Goal: Information Seeking & Learning: Compare options

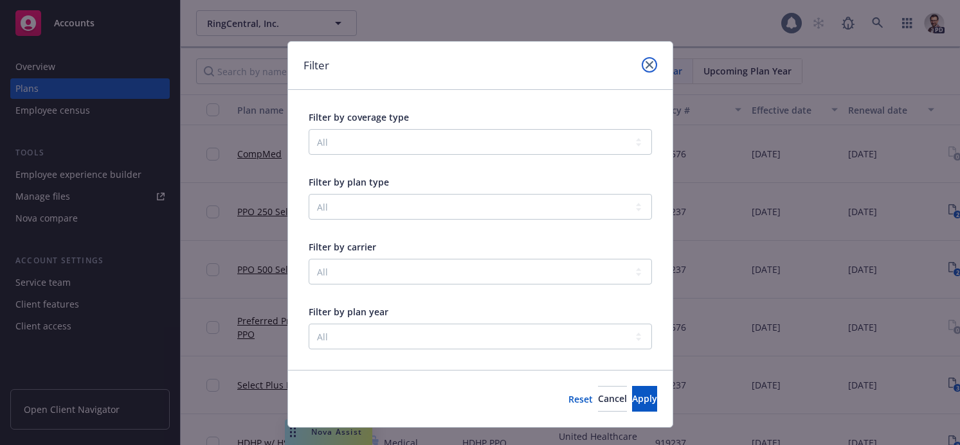
drag, startPoint x: 648, startPoint y: 62, endPoint x: 147, endPoint y: 76, distance: 501.5
click at [648, 63] on icon "close" at bounding box center [649, 65] width 8 height 8
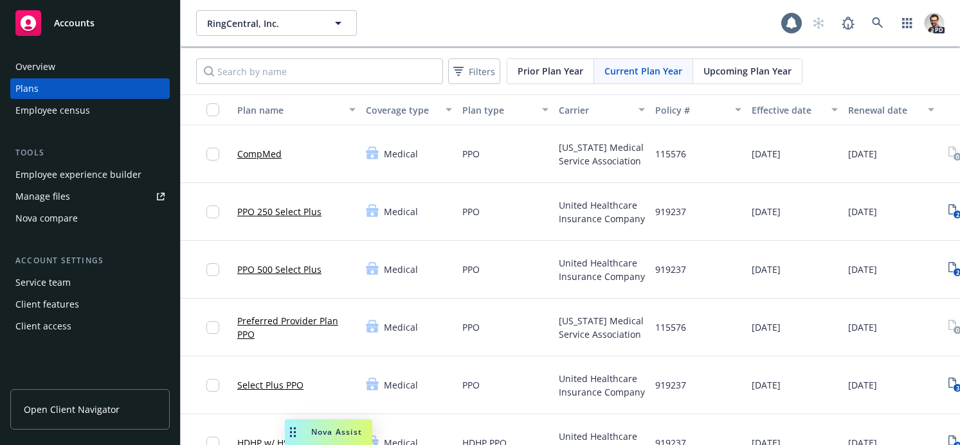
click at [65, 62] on div "Overview" at bounding box center [89, 67] width 149 height 21
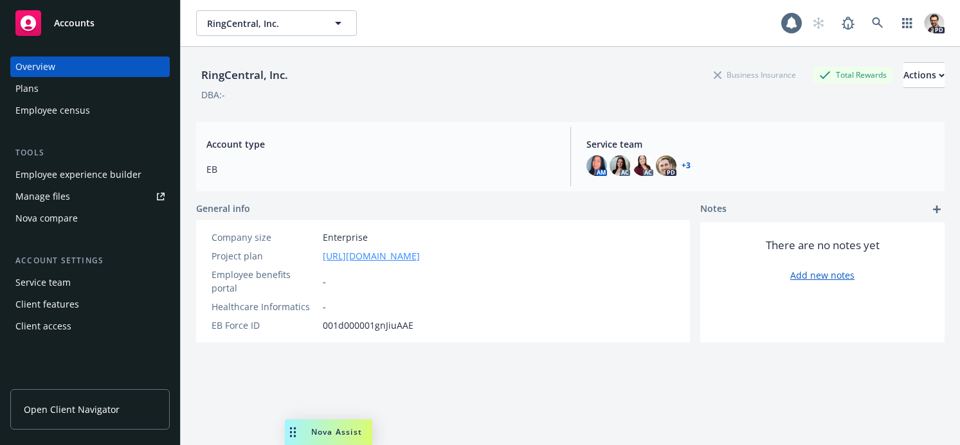
click at [420, 260] on link "[URL][DOMAIN_NAME]" at bounding box center [371, 255] width 97 height 13
click at [265, 28] on span "RingCentral, Inc." at bounding box center [262, 23] width 111 height 13
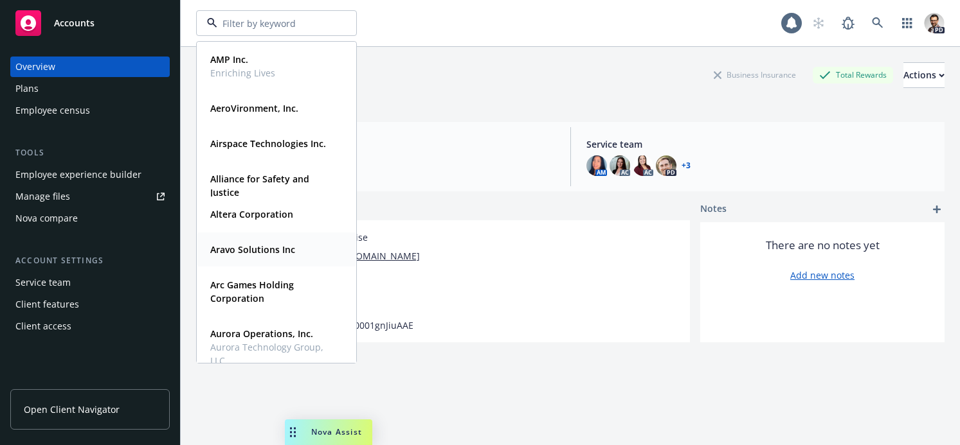
click at [271, 255] on strong "Aravo Solutions Inc" at bounding box center [252, 250] width 85 height 12
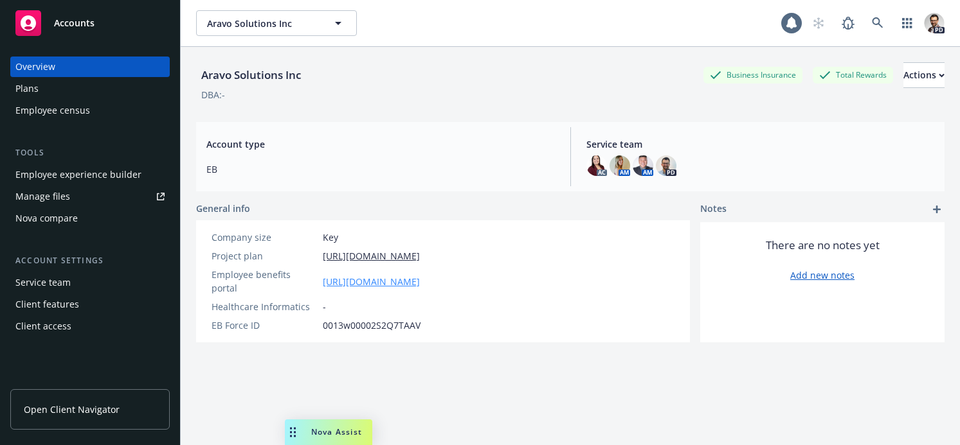
click at [420, 278] on link "[URL][DOMAIN_NAME]" at bounding box center [371, 281] width 97 height 13
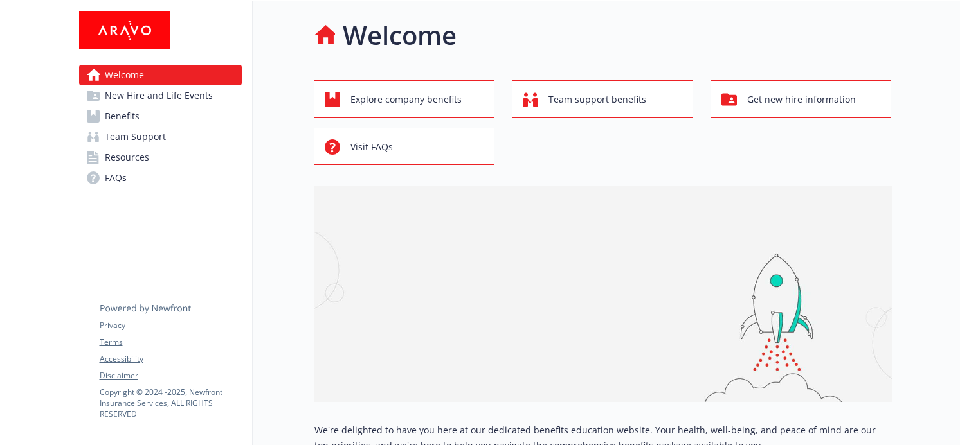
click at [112, 117] on span "Benefits" at bounding box center [122, 116] width 35 height 21
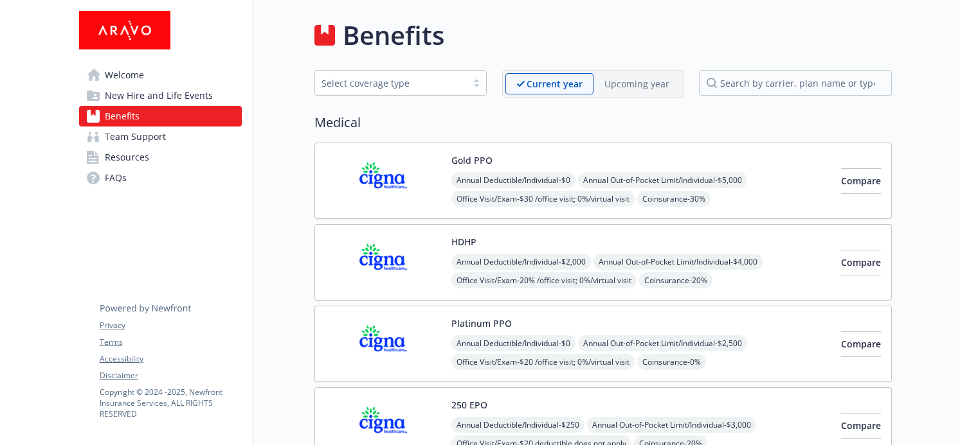
click at [753, 162] on div "Gold PPO Annual Deductible/Individual - $0 Annual Out-of-Pocket Limit/Individua…" at bounding box center [640, 181] width 379 height 55
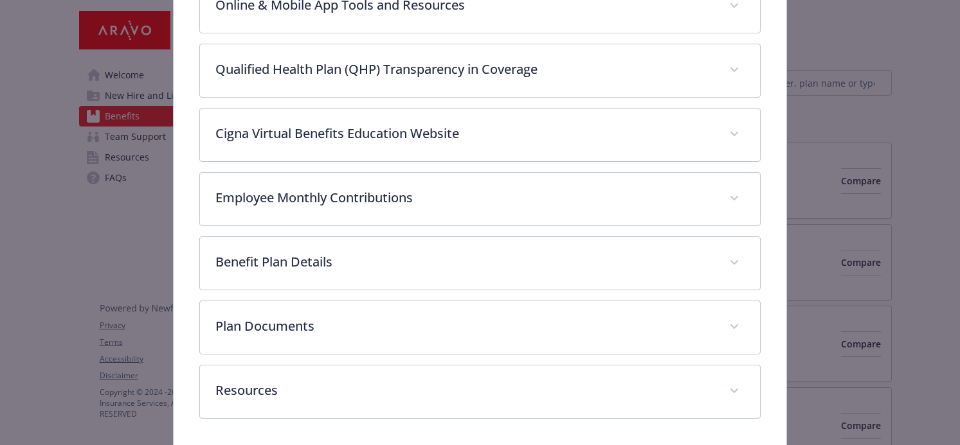
scroll to position [593, 0]
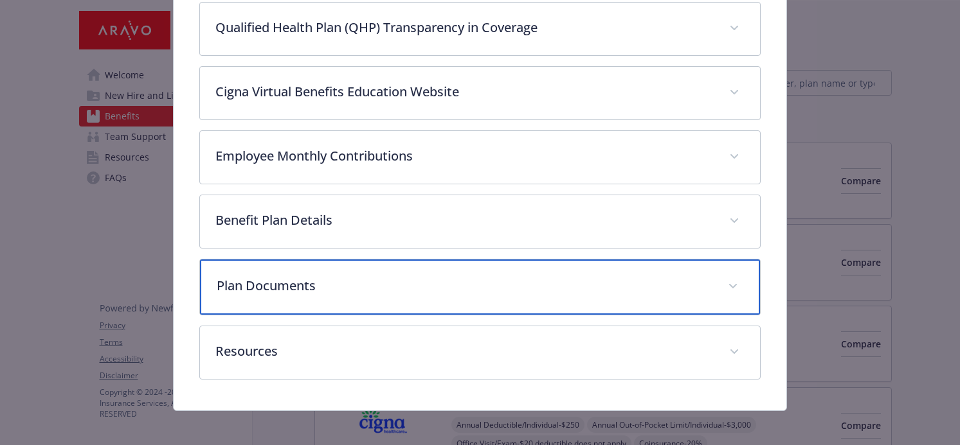
click at [323, 292] on p "Plan Documents" at bounding box center [465, 285] width 496 height 19
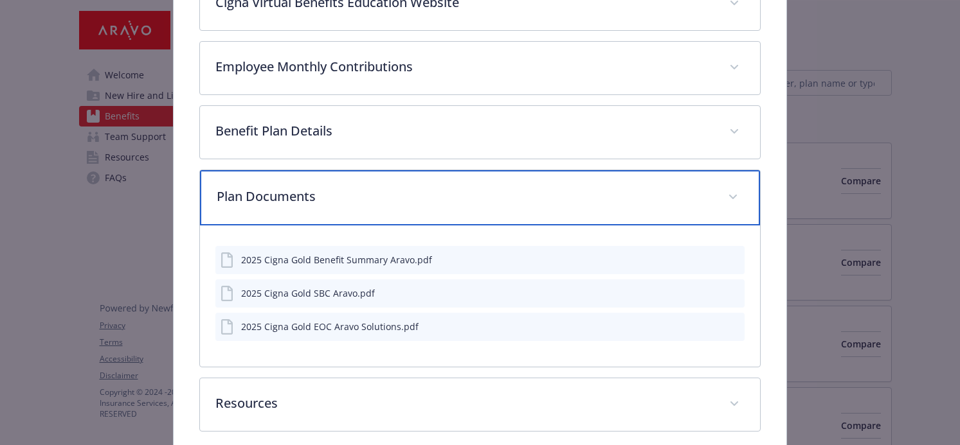
scroll to position [693, 0]
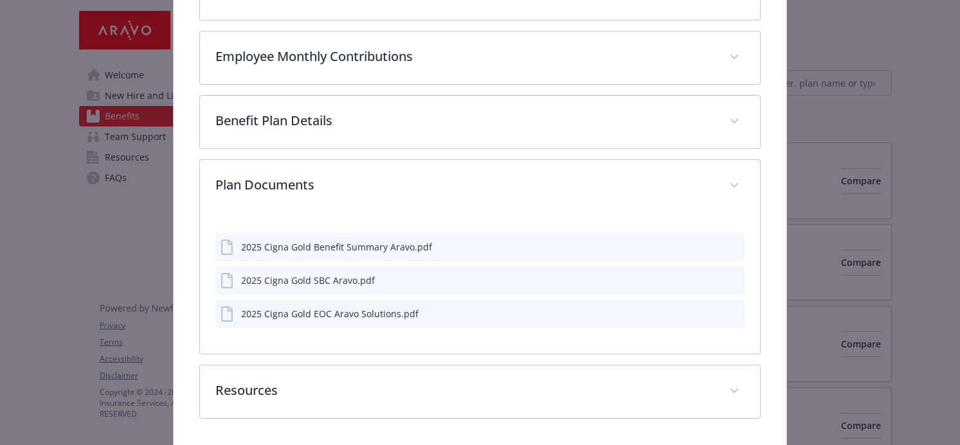
click at [731, 248] on icon "preview file" at bounding box center [732, 246] width 12 height 9
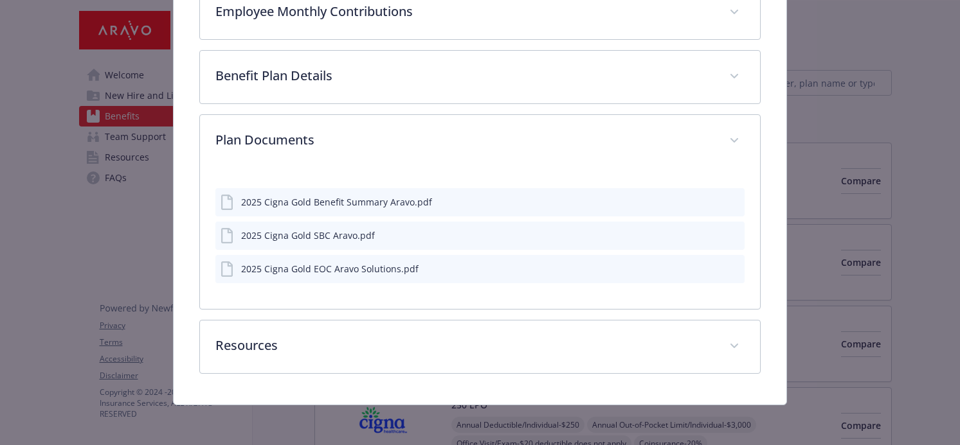
scroll to position [739, 0]
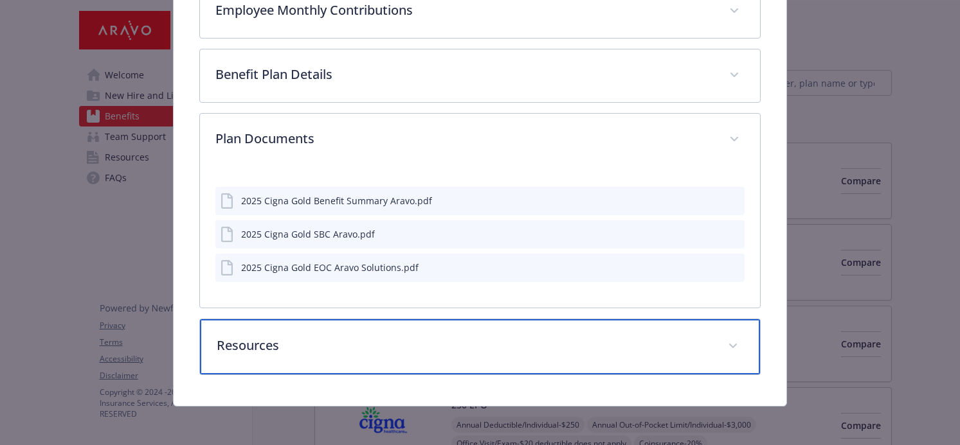
click at [306, 347] on p "Resources" at bounding box center [465, 345] width 496 height 19
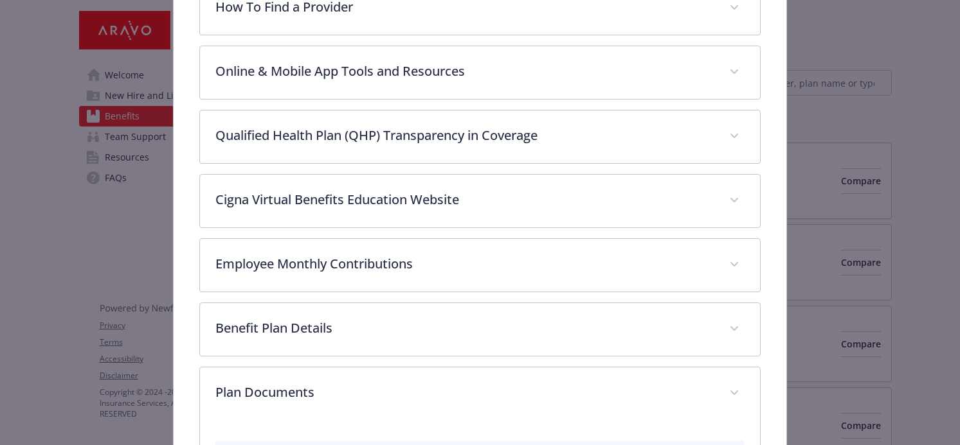
scroll to position [481, 0]
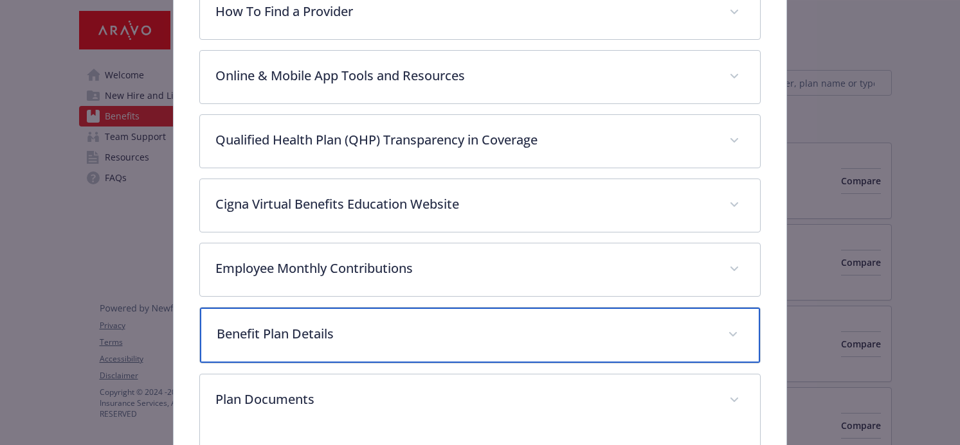
click at [289, 332] on p "Benefit Plan Details" at bounding box center [465, 334] width 496 height 19
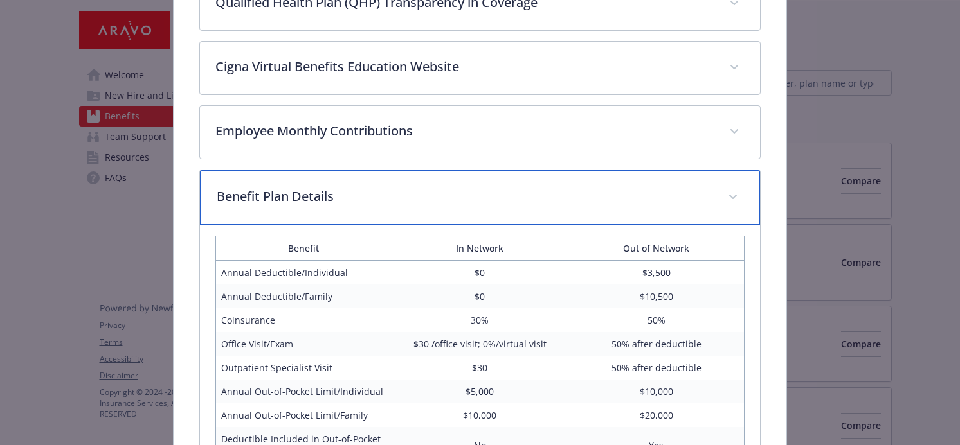
scroll to position [652, 0]
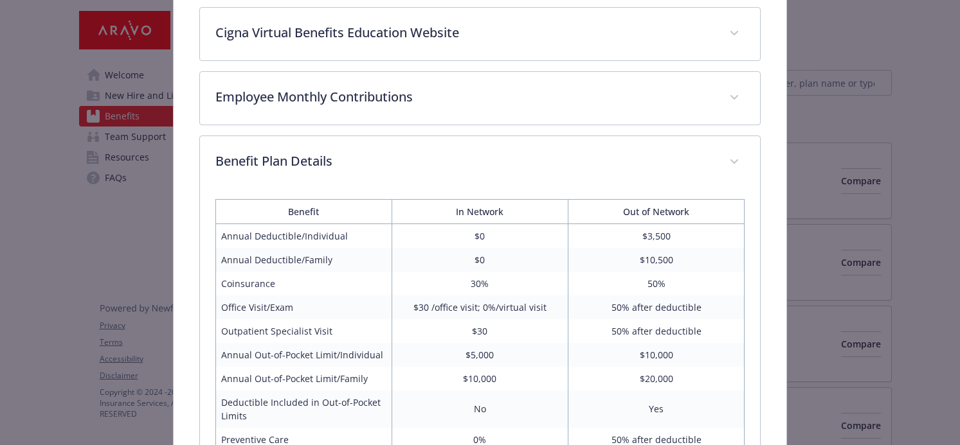
click at [902, 103] on div "Medical - Gold PPO - Medical PPO Gold PPO Website https://my.cigna.com/ Phone (…" at bounding box center [480, 222] width 960 height 445
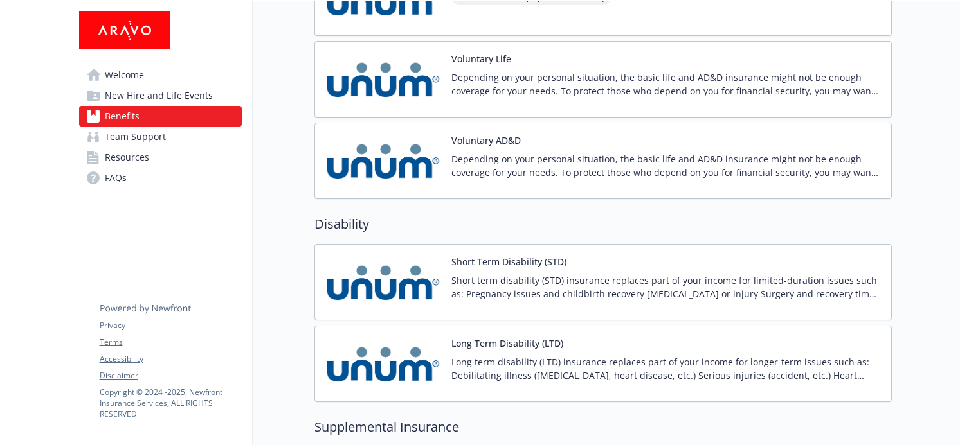
click at [631, 262] on div "Short Term Disability (STD) Short term disability (STD) insurance replaces part…" at bounding box center [665, 282] width 429 height 55
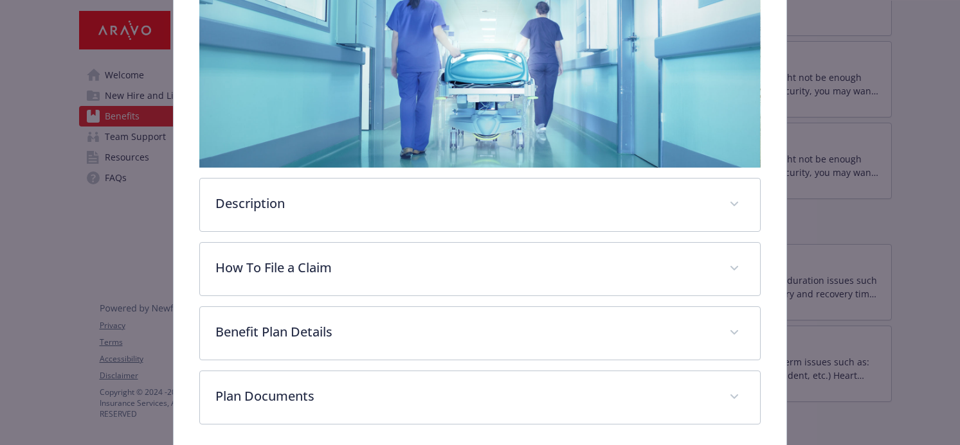
scroll to position [276, 0]
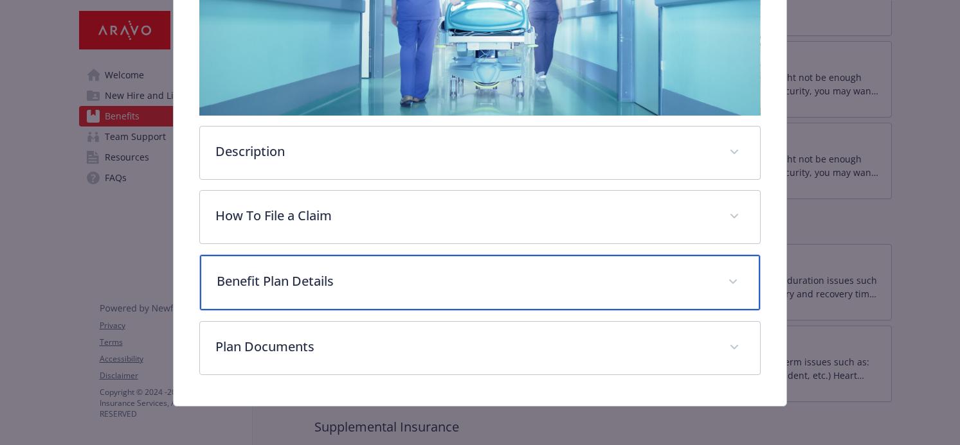
click at [380, 279] on p "Benefit Plan Details" at bounding box center [465, 281] width 496 height 19
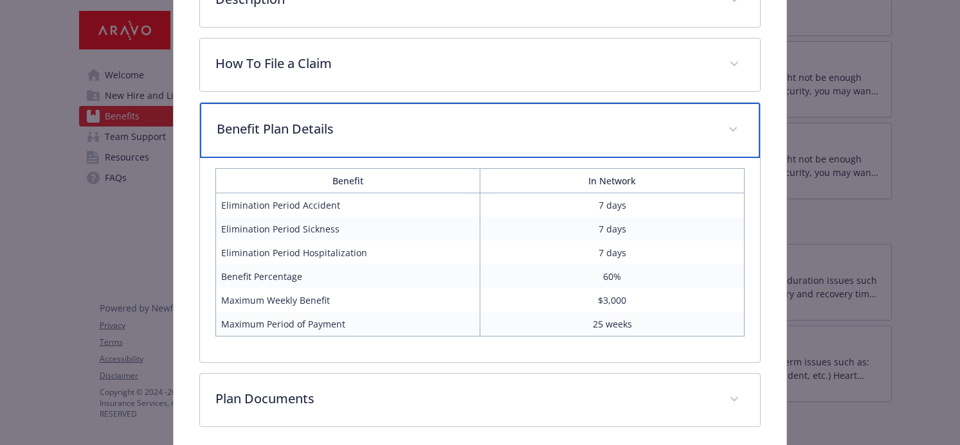
scroll to position [431, 0]
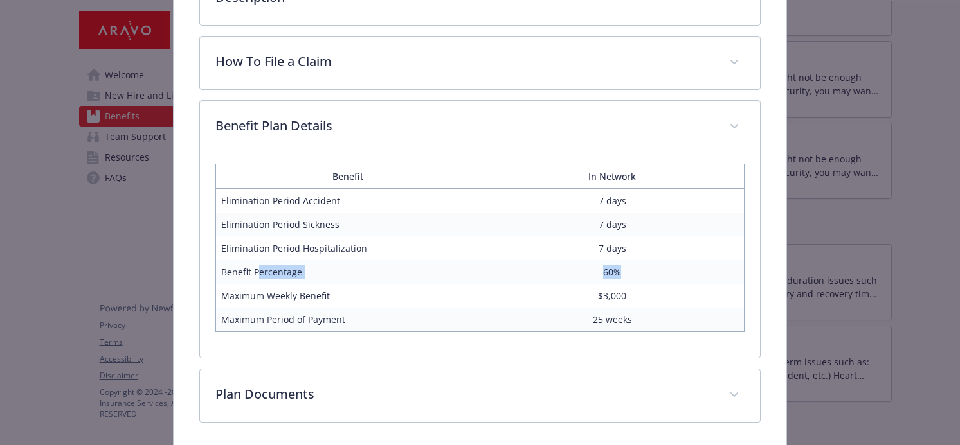
drag, startPoint x: 258, startPoint y: 278, endPoint x: 556, endPoint y: 295, distance: 298.1
click at [638, 271] on tr "Benefit Percentage 60%" at bounding box center [479, 272] width 529 height 24
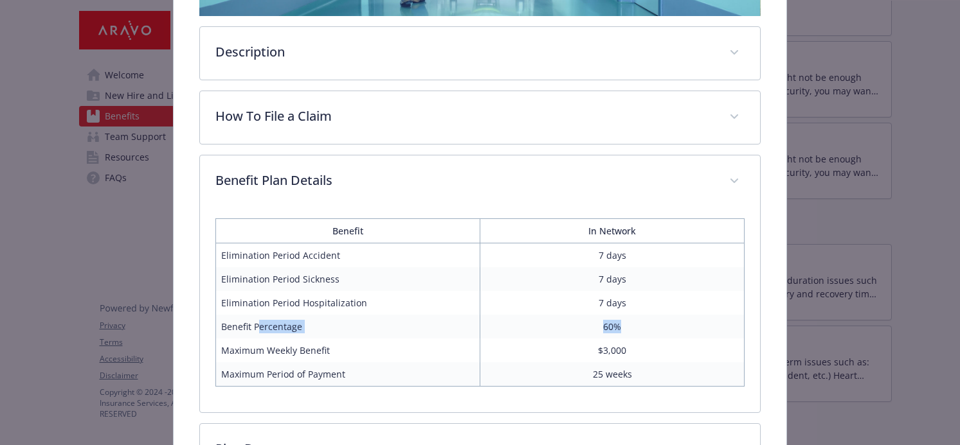
scroll to position [340, 0]
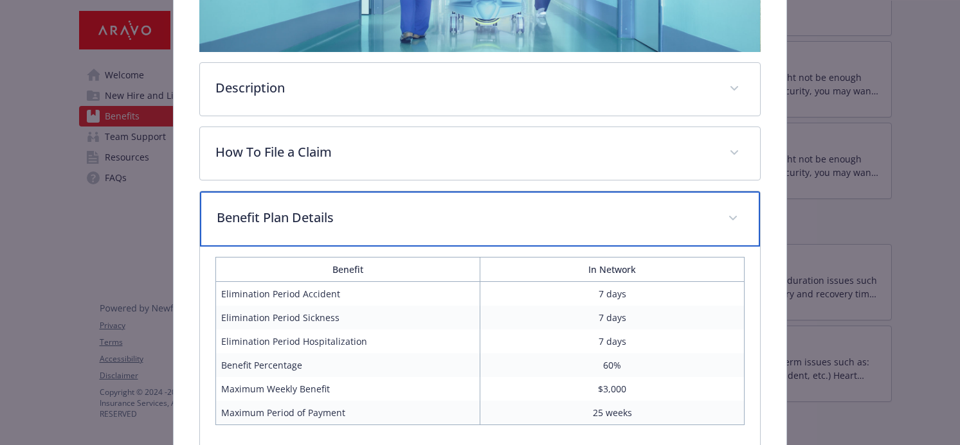
click at [439, 213] on p "Benefit Plan Details" at bounding box center [465, 217] width 496 height 19
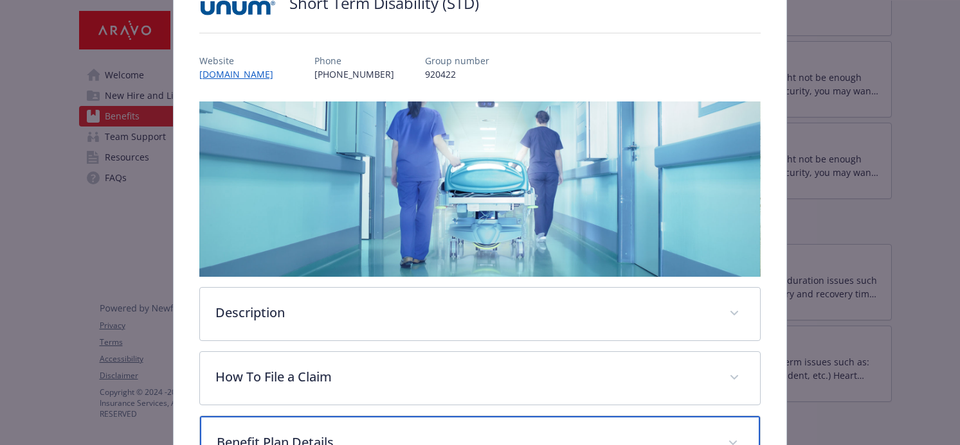
scroll to position [0, 0]
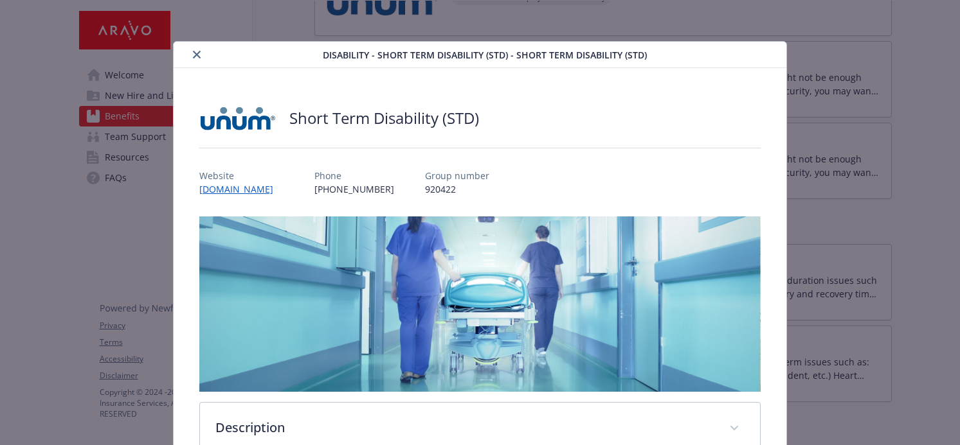
click at [197, 54] on icon "close" at bounding box center [197, 55] width 8 height 8
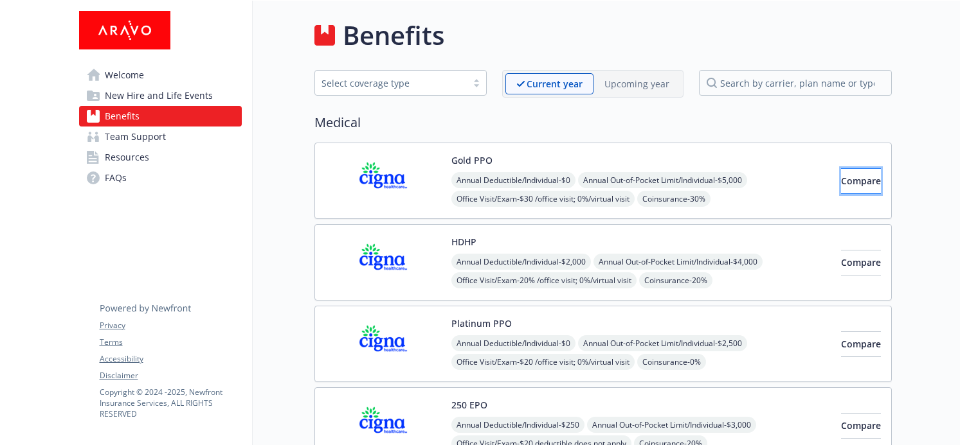
click at [858, 181] on span "Compare" at bounding box center [861, 181] width 40 height 12
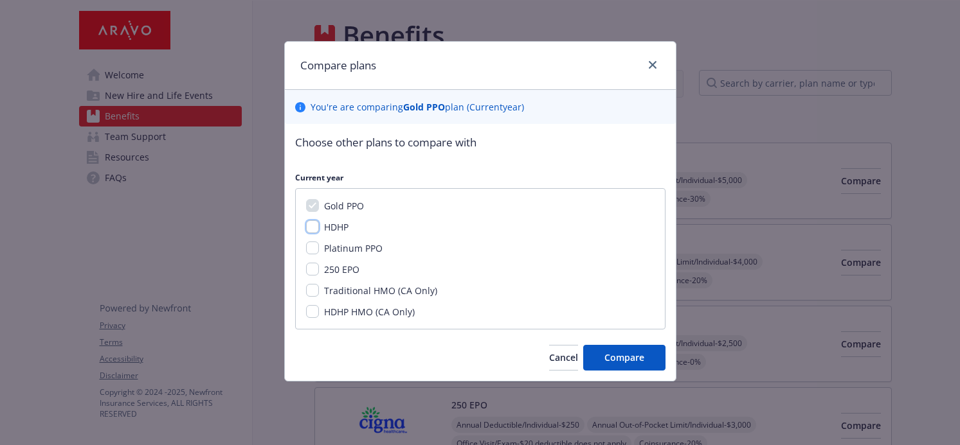
click at [311, 224] on input "HDHP" at bounding box center [312, 226] width 13 height 13
checkbox input "true"
click at [614, 355] on span "Compare" at bounding box center [624, 358] width 40 height 12
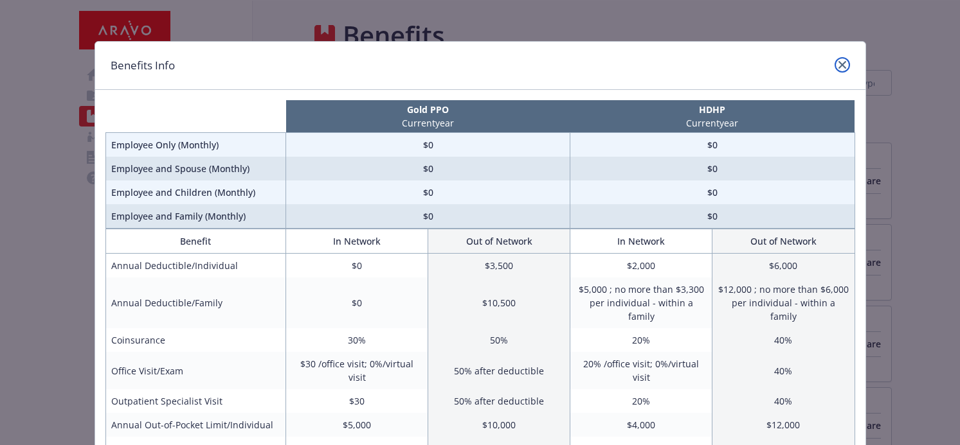
click at [843, 64] on icon "close" at bounding box center [842, 65] width 8 height 8
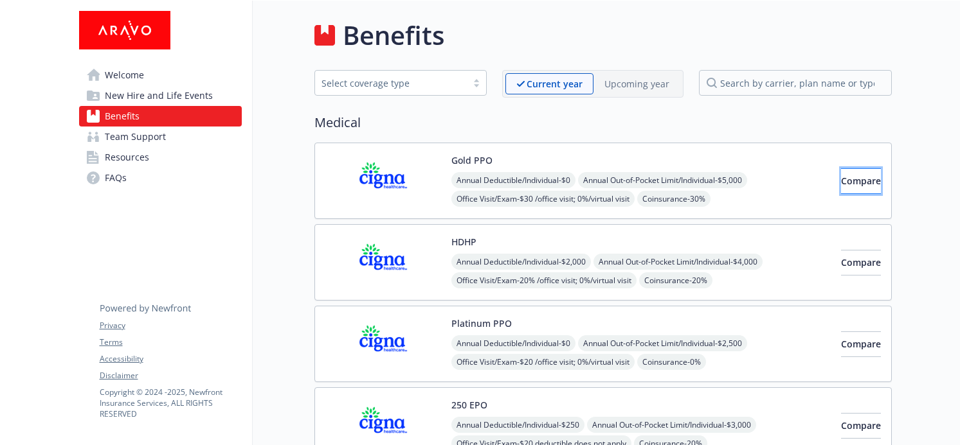
click at [841, 183] on span "Compare" at bounding box center [861, 181] width 40 height 12
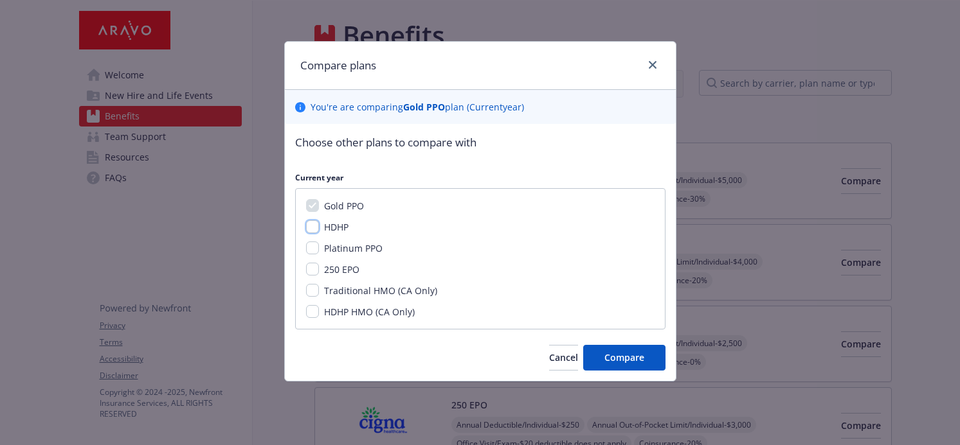
click at [310, 226] on input "HDHP" at bounding box center [312, 226] width 13 height 13
checkbox input "true"
click at [615, 359] on span "Compare" at bounding box center [624, 358] width 40 height 12
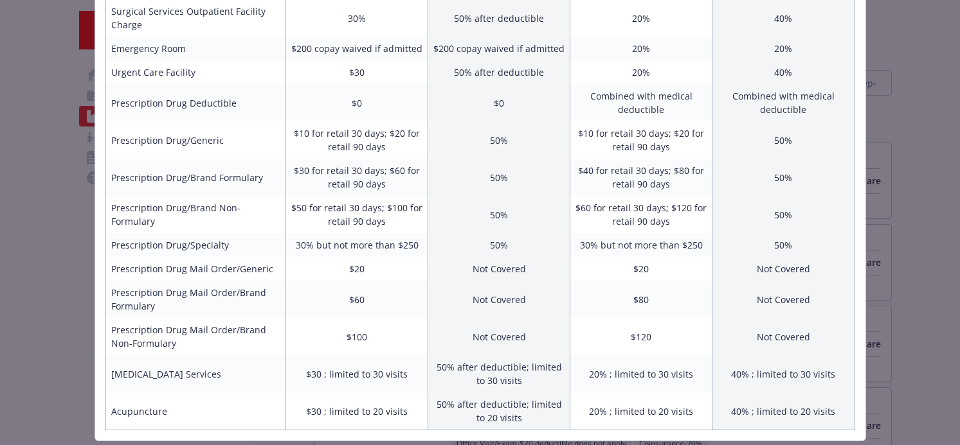
scroll to position [573, 0]
drag, startPoint x: 475, startPoint y: 368, endPoint x: 434, endPoint y: 352, distance: 43.6
click at [434, 356] on td "50% after deductible; limited to 30 visits" at bounding box center [499, 374] width 142 height 37
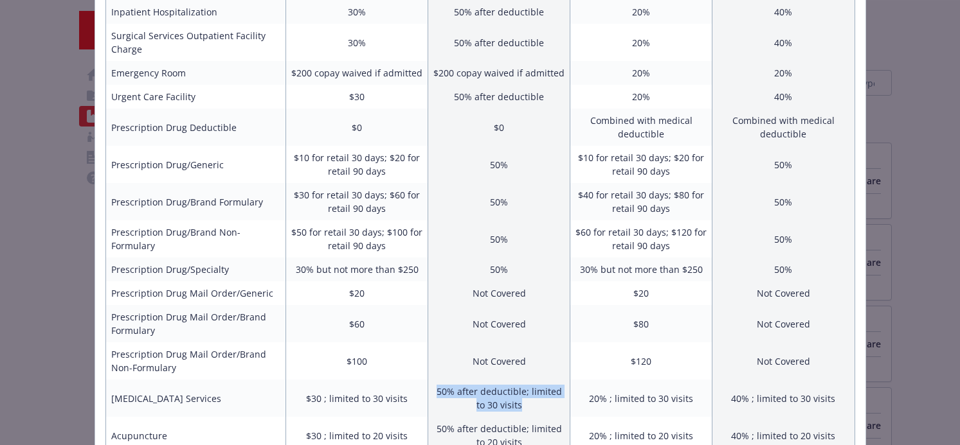
scroll to position [546, 0]
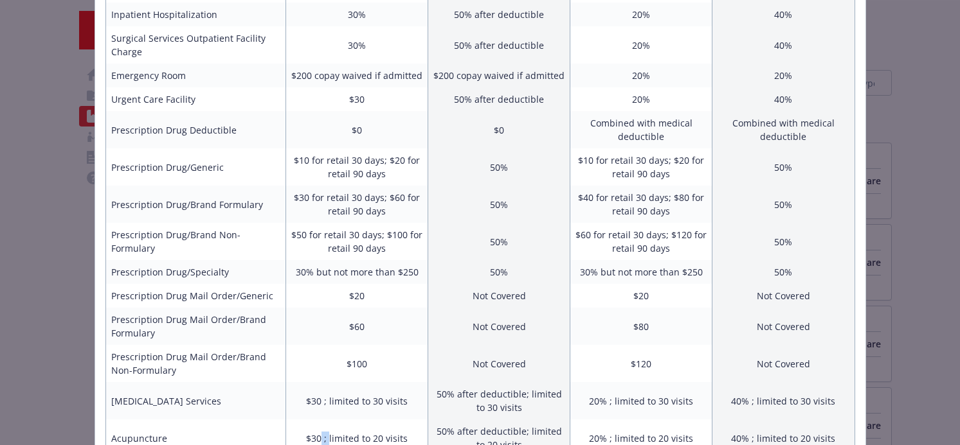
drag, startPoint x: 330, startPoint y: 428, endPoint x: 325, endPoint y: 437, distance: 10.7
click at [324, 431] on td "$30 ; limited to 20 visits" at bounding box center [357, 439] width 142 height 38
click at [355, 420] on td "$30 ; limited to 20 visits" at bounding box center [357, 439] width 142 height 38
drag, startPoint x: 529, startPoint y: 421, endPoint x: 528, endPoint y: 440, distance: 18.7
click at [523, 421] on td "50% after deductible; limited to 20 visits" at bounding box center [499, 439] width 142 height 38
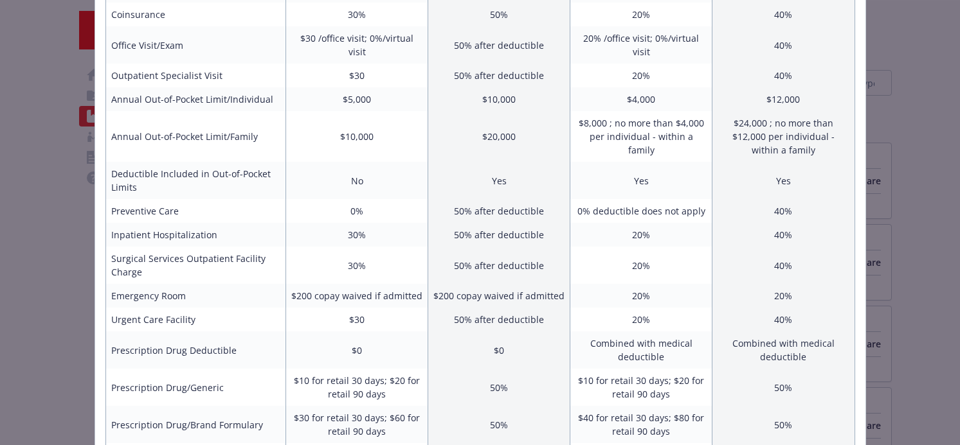
scroll to position [300, 0]
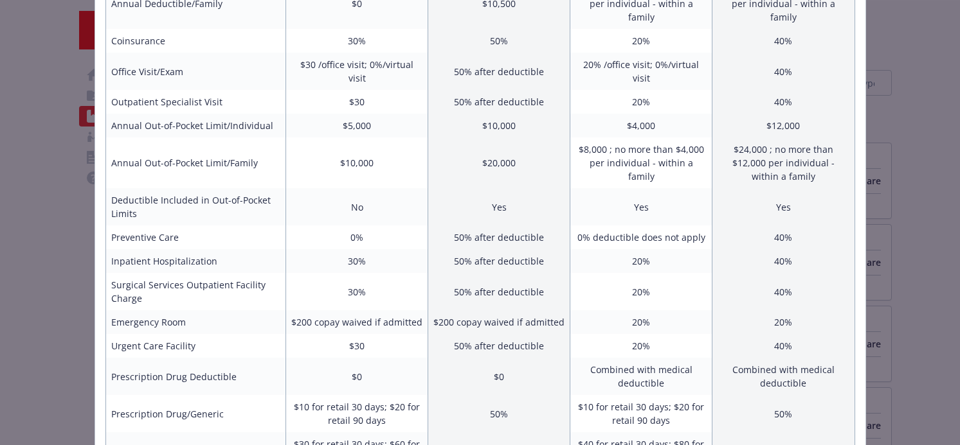
drag, startPoint x: 389, startPoint y: 307, endPoint x: 409, endPoint y: 308, distance: 20.0
click at [391, 310] on td "$200 copay waived if admitted" at bounding box center [357, 322] width 142 height 24
drag, startPoint x: 403, startPoint y: 310, endPoint x: 275, endPoint y: 305, distance: 128.0
click at [275, 310] on tr "Emergency Room $200 copay waived if admitted $200 copay waived if admitted 20% …" at bounding box center [479, 322] width 749 height 24
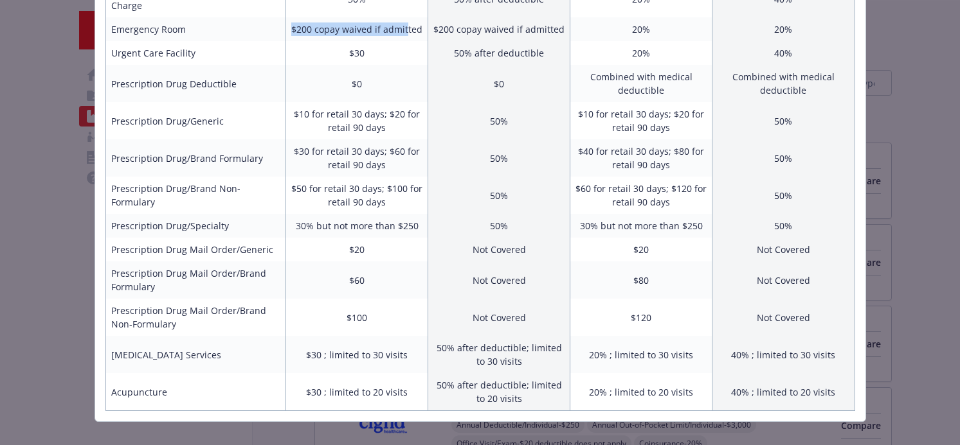
scroll to position [597, 0]
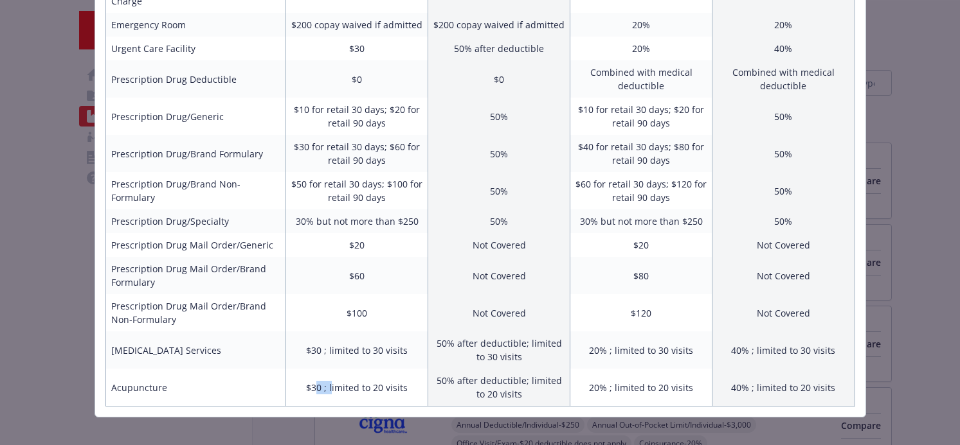
drag, startPoint x: 333, startPoint y: 374, endPoint x: 317, endPoint y: 379, distance: 16.7
click at [316, 375] on td "$30 ; limited to 20 visits" at bounding box center [357, 388] width 142 height 38
drag, startPoint x: 324, startPoint y: 379, endPoint x: 501, endPoint y: 366, distance: 177.3
click at [501, 369] on tr "Acupuncture $30 ; limited to 20 visits 50% after deductible; limited to 20 visi…" at bounding box center [479, 388] width 749 height 38
click at [327, 375] on td "$30 ; limited to 20 visits" at bounding box center [357, 388] width 142 height 38
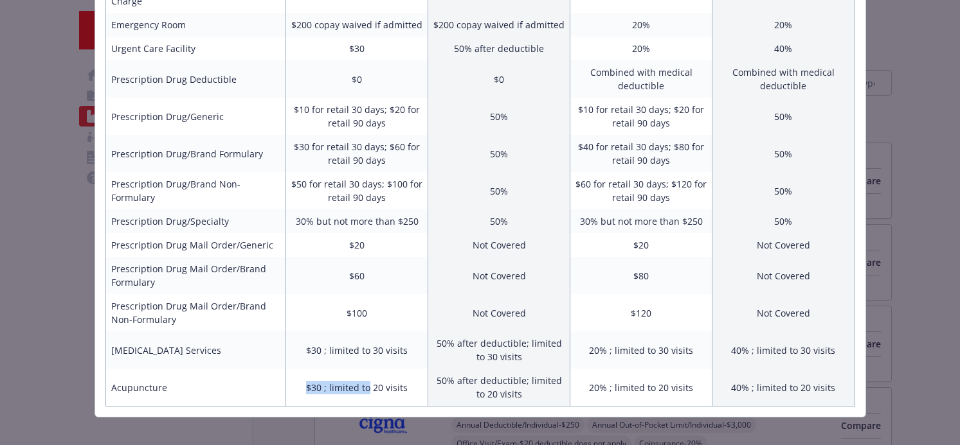
drag, startPoint x: 328, startPoint y: 370, endPoint x: 375, endPoint y: 366, distance: 47.8
click at [375, 369] on td "$30 ; limited to 20 visits" at bounding box center [357, 388] width 142 height 38
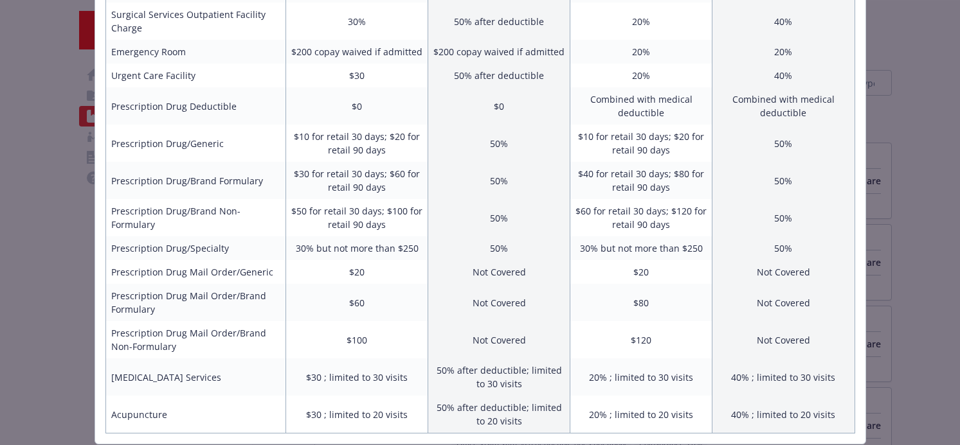
scroll to position [563, 0]
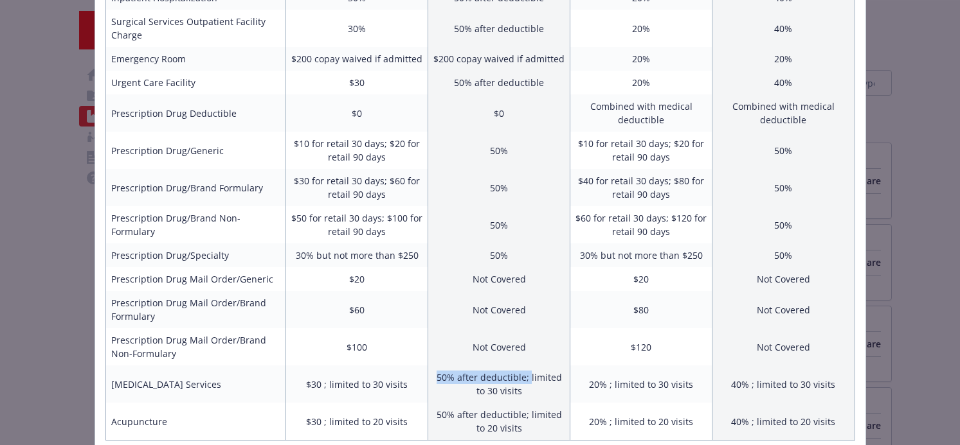
drag, startPoint x: 510, startPoint y: 363, endPoint x: 442, endPoint y: 354, distance: 68.1
click at [442, 366] on td "50% after deductible; limited to 30 visits" at bounding box center [499, 384] width 142 height 37
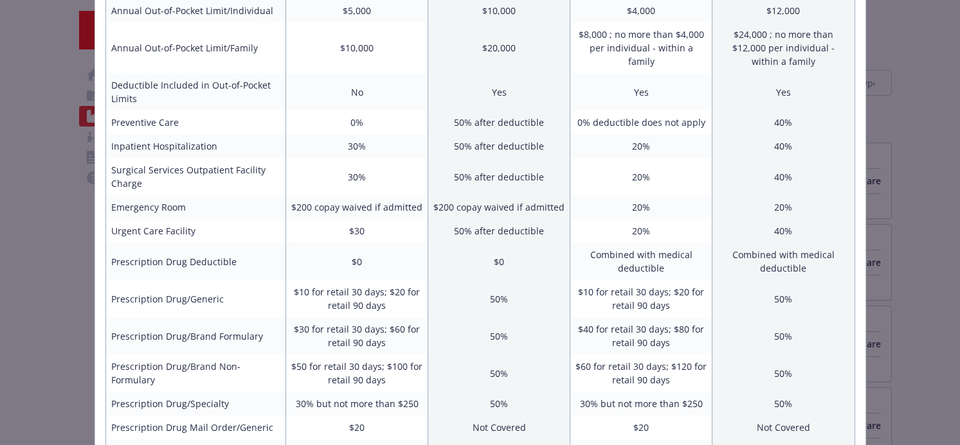
scroll to position [414, 0]
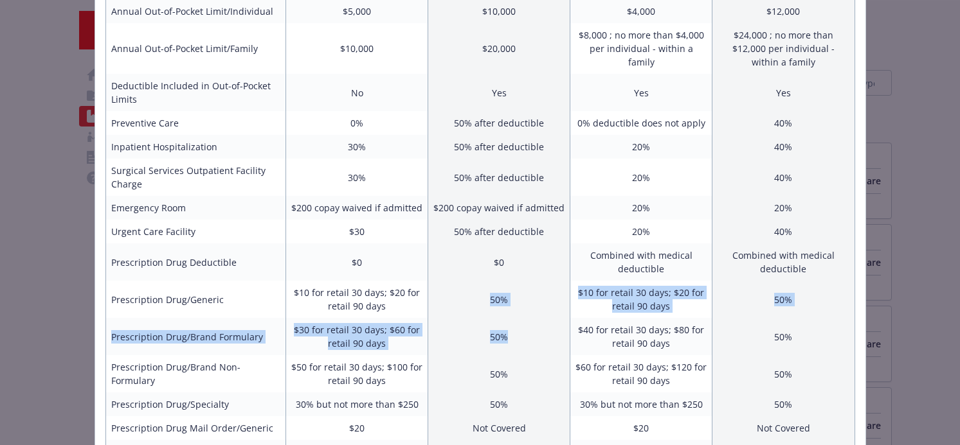
drag, startPoint x: 488, startPoint y: 291, endPoint x: 510, endPoint y: 325, distance: 40.8
click at [512, 327] on tbody "Annual Deductible/Individual $0 $3,500 $2,000 $6,000 Annual Deductible/Family $…" at bounding box center [479, 215] width 749 height 750
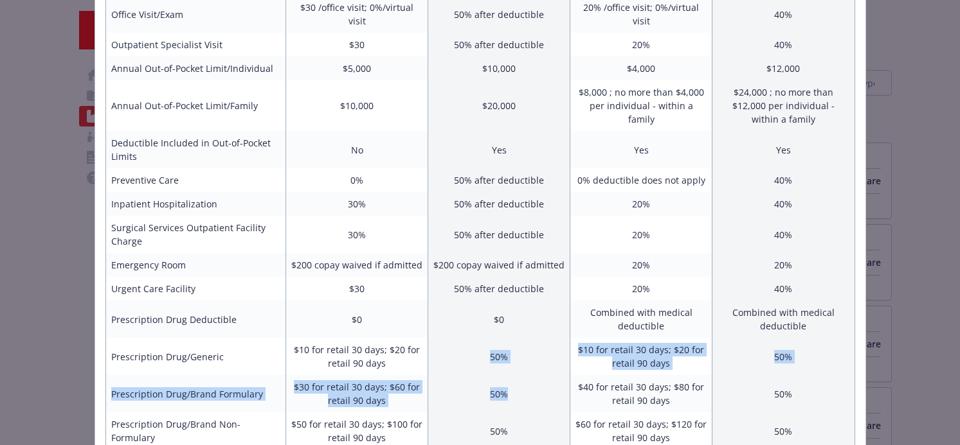
scroll to position [358, 0]
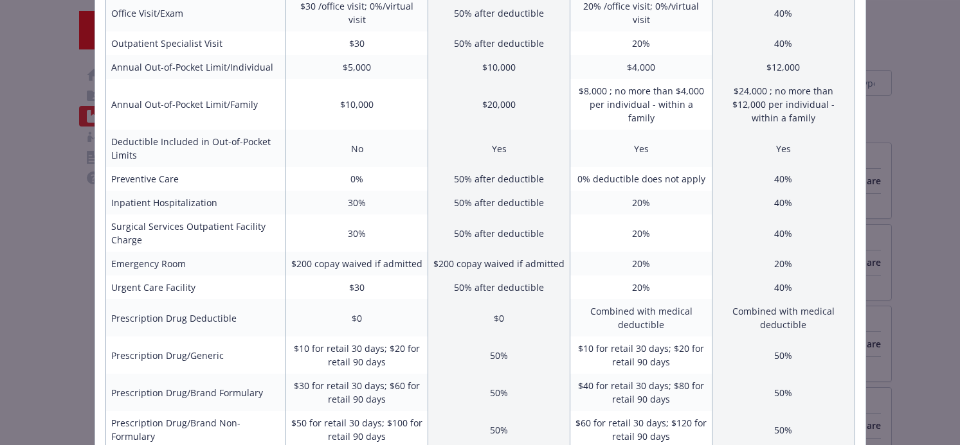
click at [802, 216] on td "40%" at bounding box center [783, 233] width 142 height 37
drag, startPoint x: 514, startPoint y: 188, endPoint x: 499, endPoint y: 192, distance: 15.1
click at [486, 192] on td "50% after deductible" at bounding box center [499, 203] width 142 height 24
drag, startPoint x: 827, startPoint y: 180, endPoint x: 793, endPoint y: 195, distance: 37.4
click at [826, 191] on td "40%" at bounding box center [783, 203] width 142 height 24
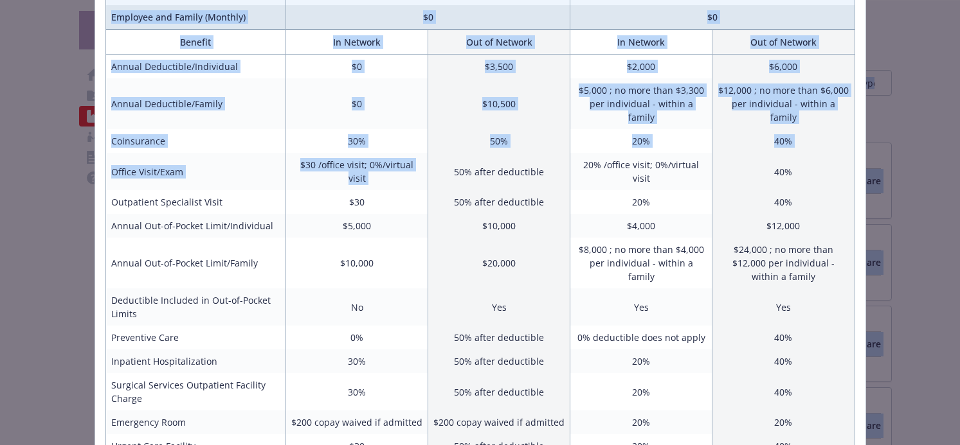
scroll to position [78, 0]
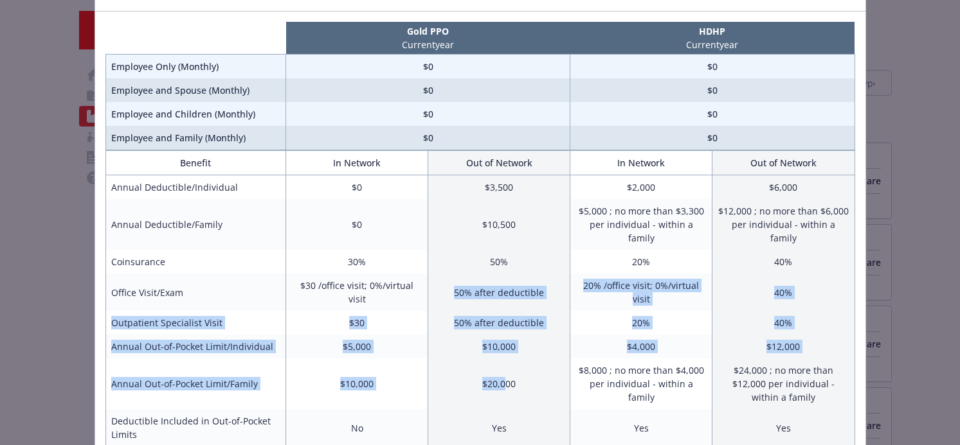
drag, startPoint x: 481, startPoint y: 156, endPoint x: 508, endPoint y: 364, distance: 209.9
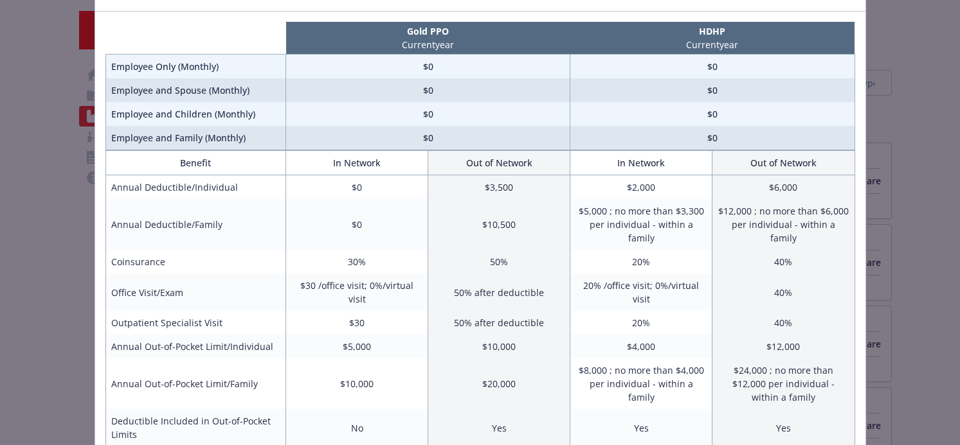
click at [483, 250] on td "50%" at bounding box center [499, 262] width 142 height 24
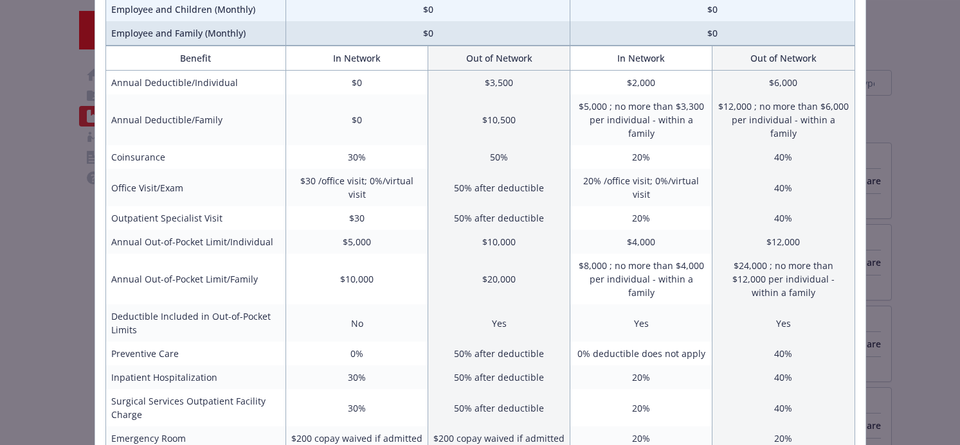
scroll to position [184, 0]
drag, startPoint x: 767, startPoint y: 167, endPoint x: 760, endPoint y: 177, distance: 12.5
click at [767, 168] on td "40%" at bounding box center [783, 186] width 142 height 37
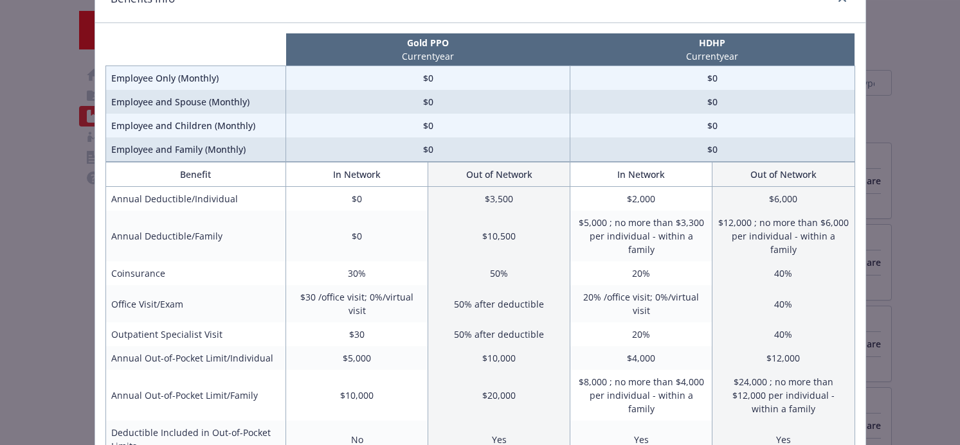
scroll to position [57, 0]
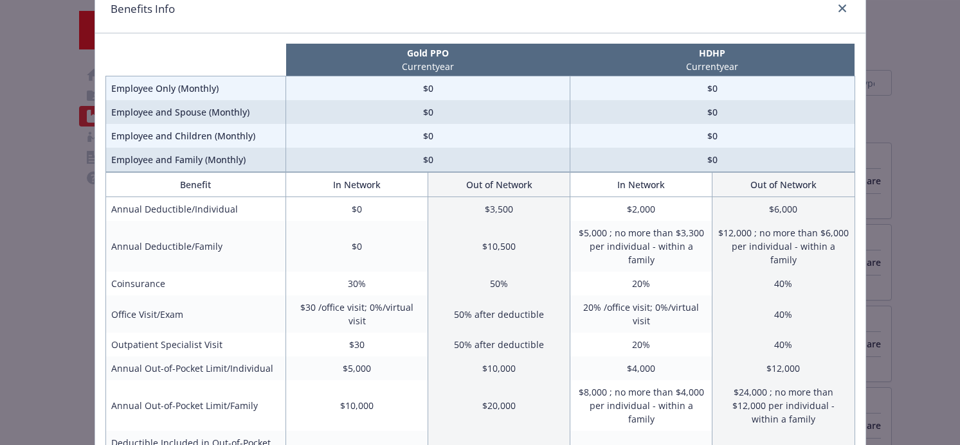
drag, startPoint x: 405, startPoint y: 60, endPoint x: 474, endPoint y: 61, distance: 68.8
click at [472, 61] on p "Current year" at bounding box center [428, 66] width 279 height 13
drag, startPoint x: 675, startPoint y: 67, endPoint x: 752, endPoint y: 71, distance: 76.6
click at [752, 69] on p "Current year" at bounding box center [712, 66] width 279 height 13
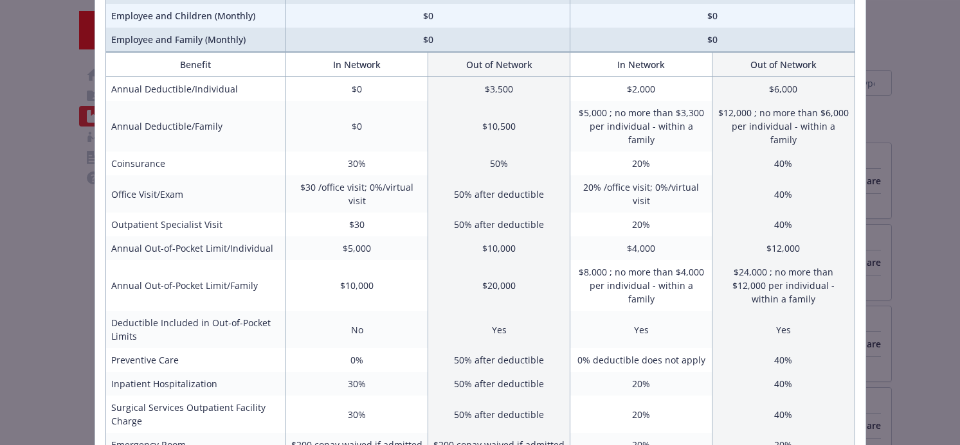
scroll to position [181, 0]
